Goal: Task Accomplishment & Management: Manage account settings

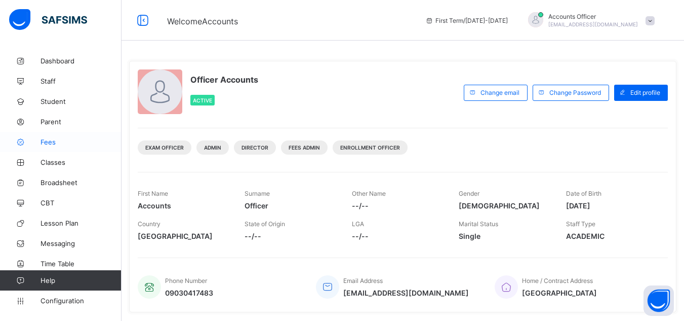
click at [60, 141] on span "Fees" at bounding box center [81, 142] width 81 height 8
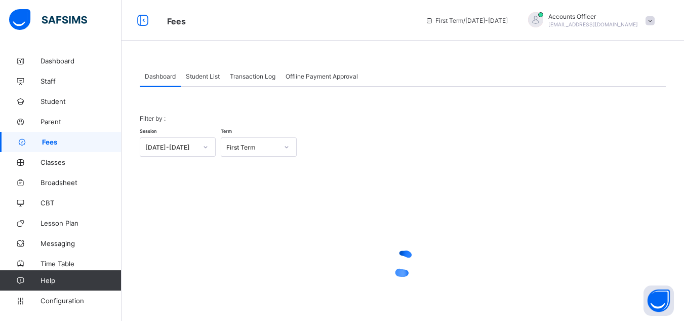
click at [211, 72] on span "Student List" at bounding box center [203, 76] width 34 height 8
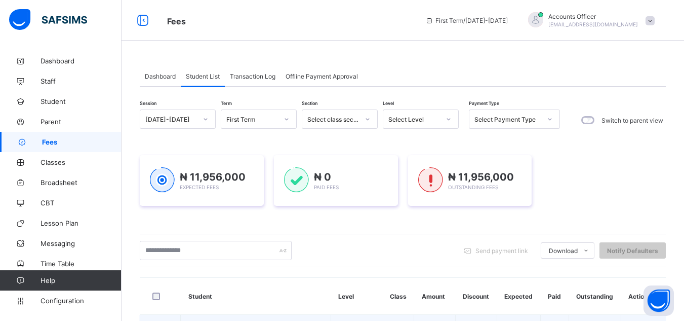
scroll to position [101, 0]
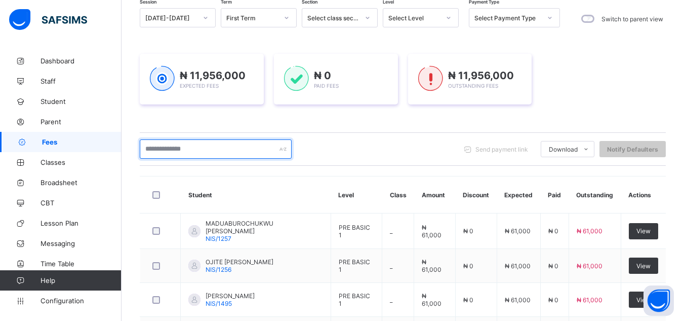
click at [244, 148] on input "text" at bounding box center [216, 148] width 152 height 19
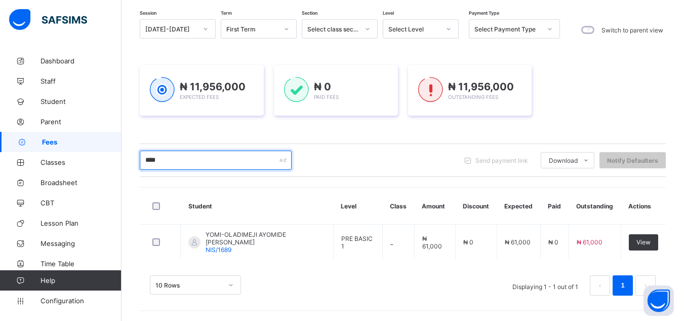
scroll to position [89, 0]
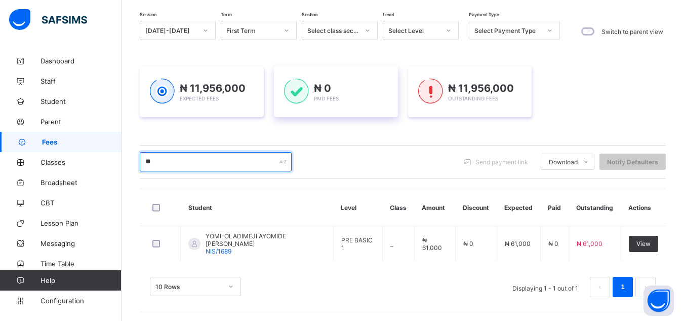
type input "*"
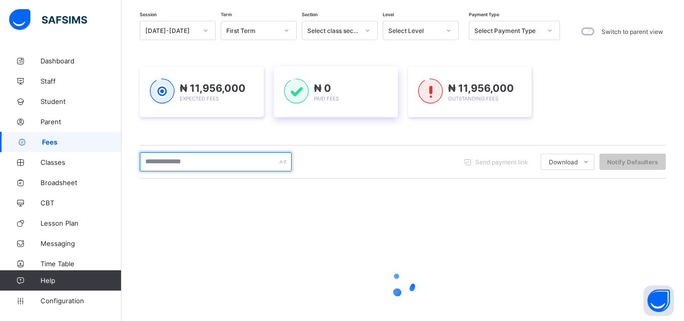
scroll to position [101, 0]
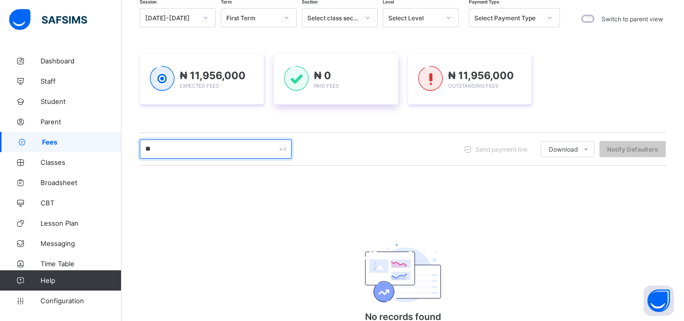
type input "*"
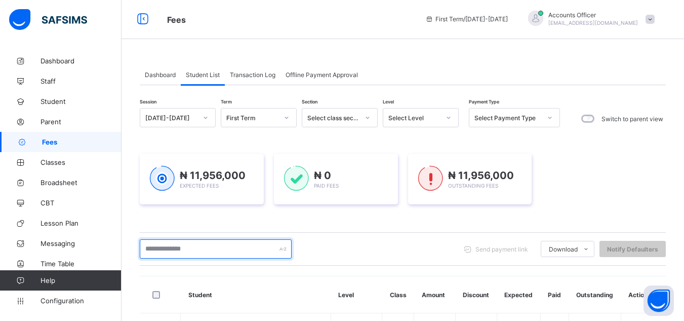
scroll to position [0, 0]
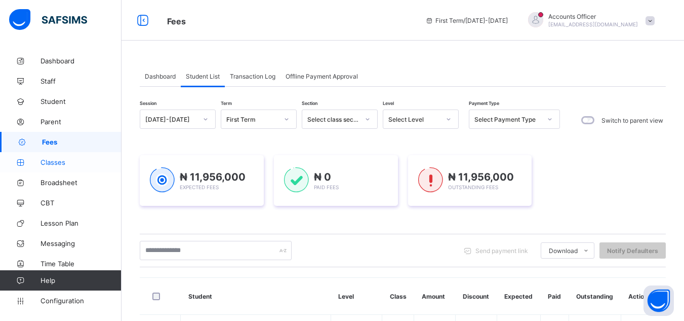
click at [56, 161] on span "Classes" at bounding box center [81, 162] width 81 height 8
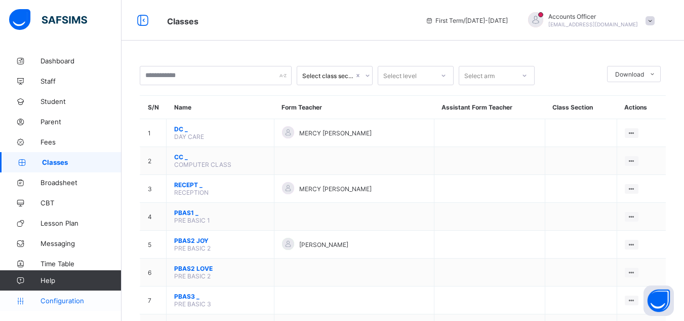
click at [46, 300] on span "Configuration" at bounding box center [81, 300] width 81 height 8
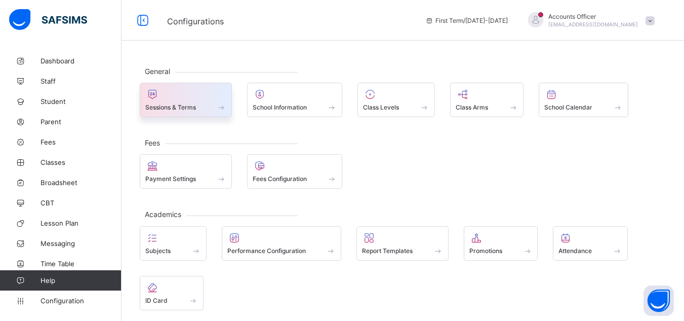
click at [183, 109] on span "Sessions & Terms" at bounding box center [170, 107] width 51 height 8
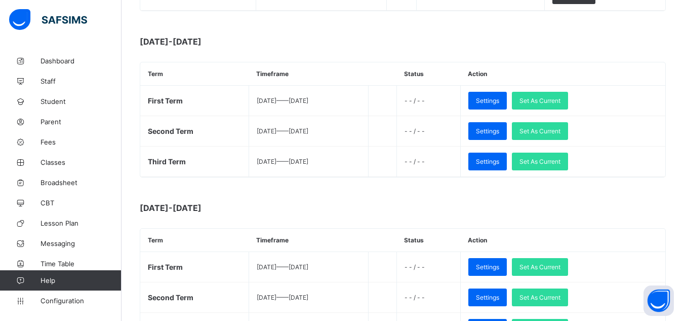
scroll to position [304, 0]
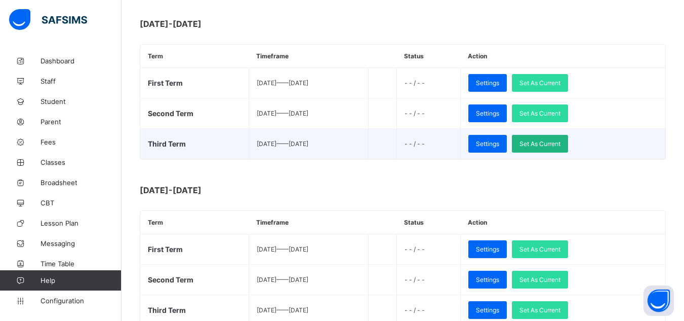
click at [559, 143] on span "Set As Current" at bounding box center [540, 144] width 41 height 8
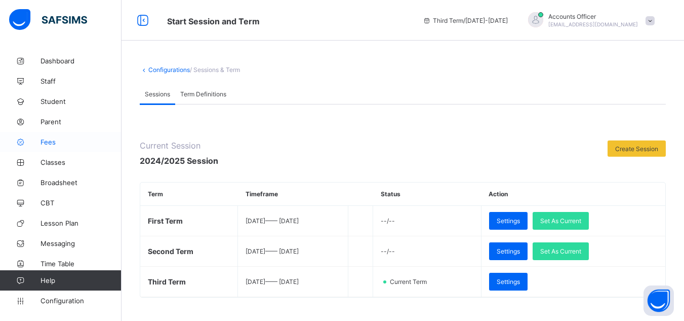
click at [55, 144] on span "Fees" at bounding box center [81, 142] width 81 height 8
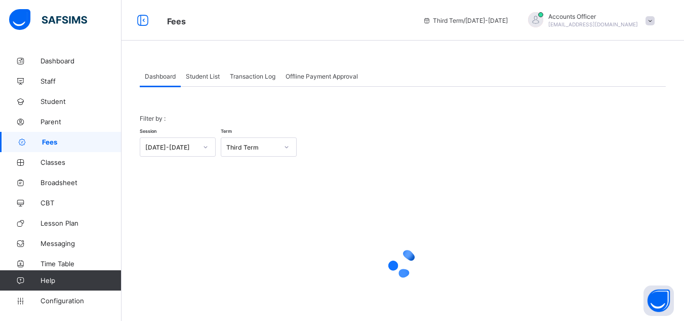
click at [207, 73] on span "Student List" at bounding box center [203, 76] width 34 height 8
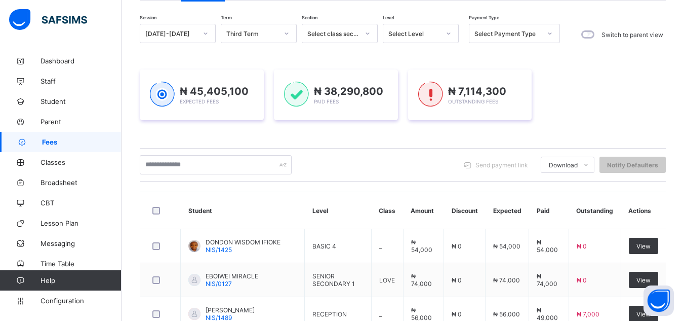
scroll to position [101, 0]
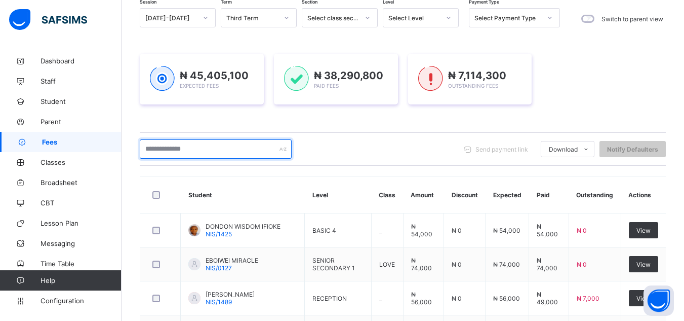
click at [228, 147] on input "text" at bounding box center [216, 148] width 152 height 19
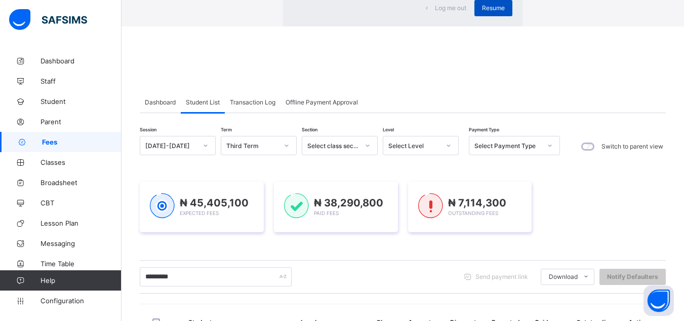
click at [475, 16] on div "Resume" at bounding box center [494, 8] width 38 height 16
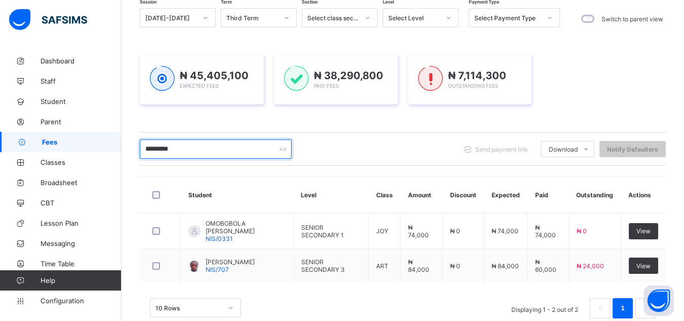
click at [232, 148] on input "*********" at bounding box center [216, 148] width 152 height 19
type input "*"
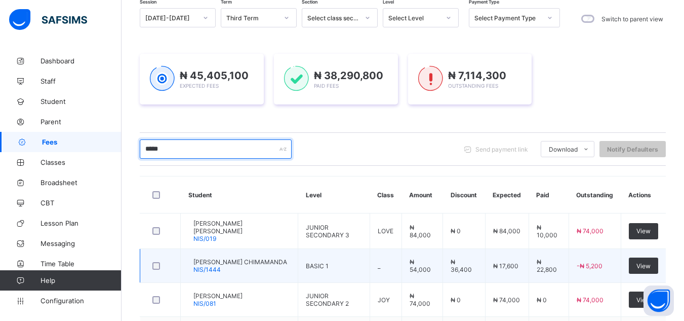
scroll to position [152, 0]
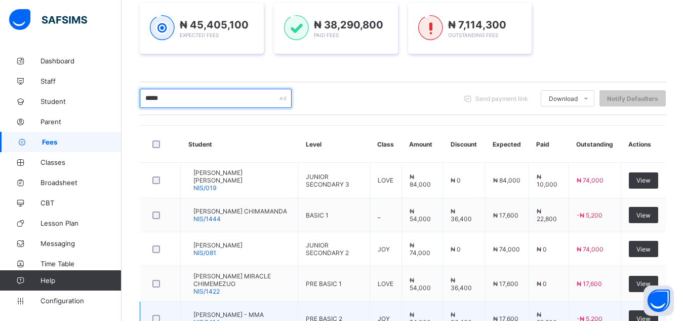
type input "*****"
